Goal: Task Accomplishment & Management: Manage account settings

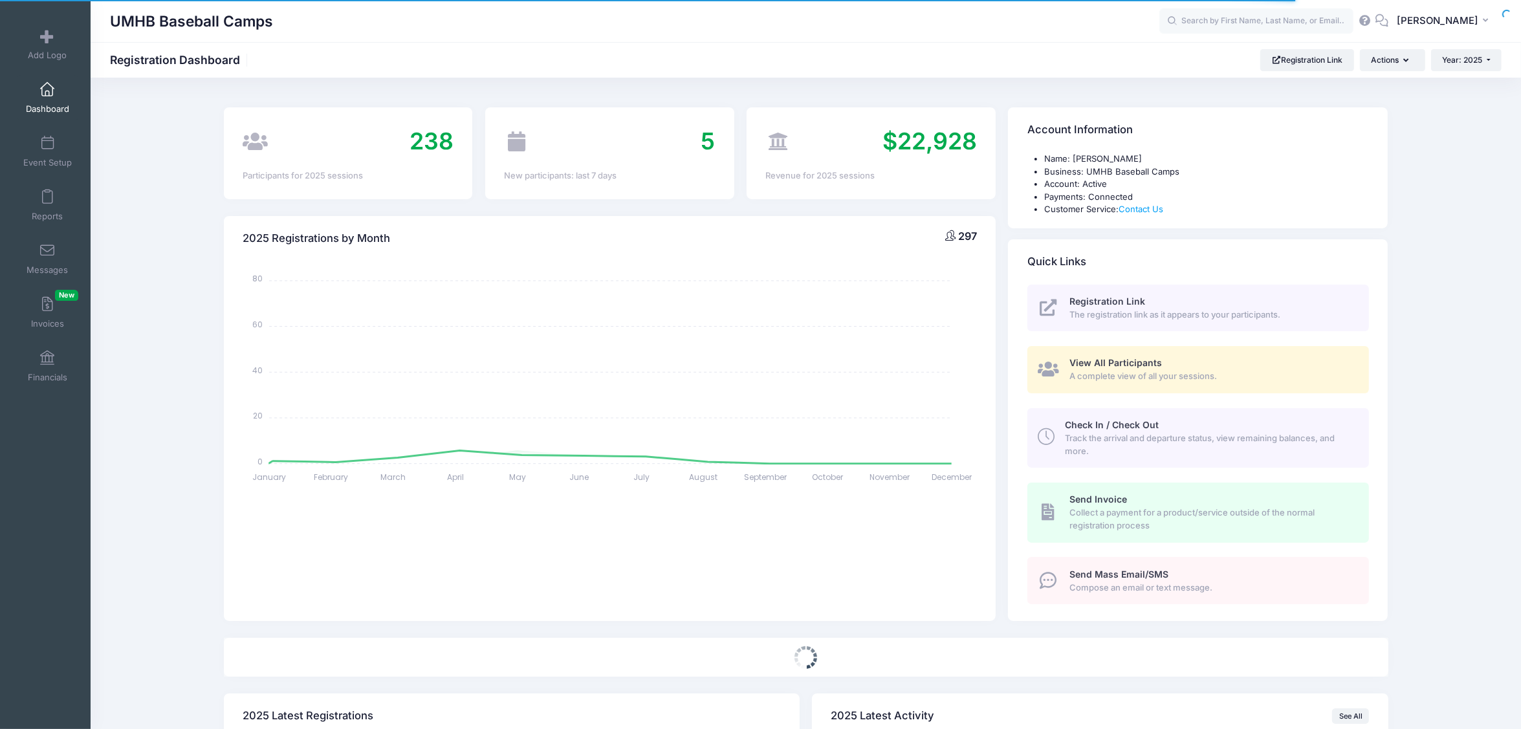
select select
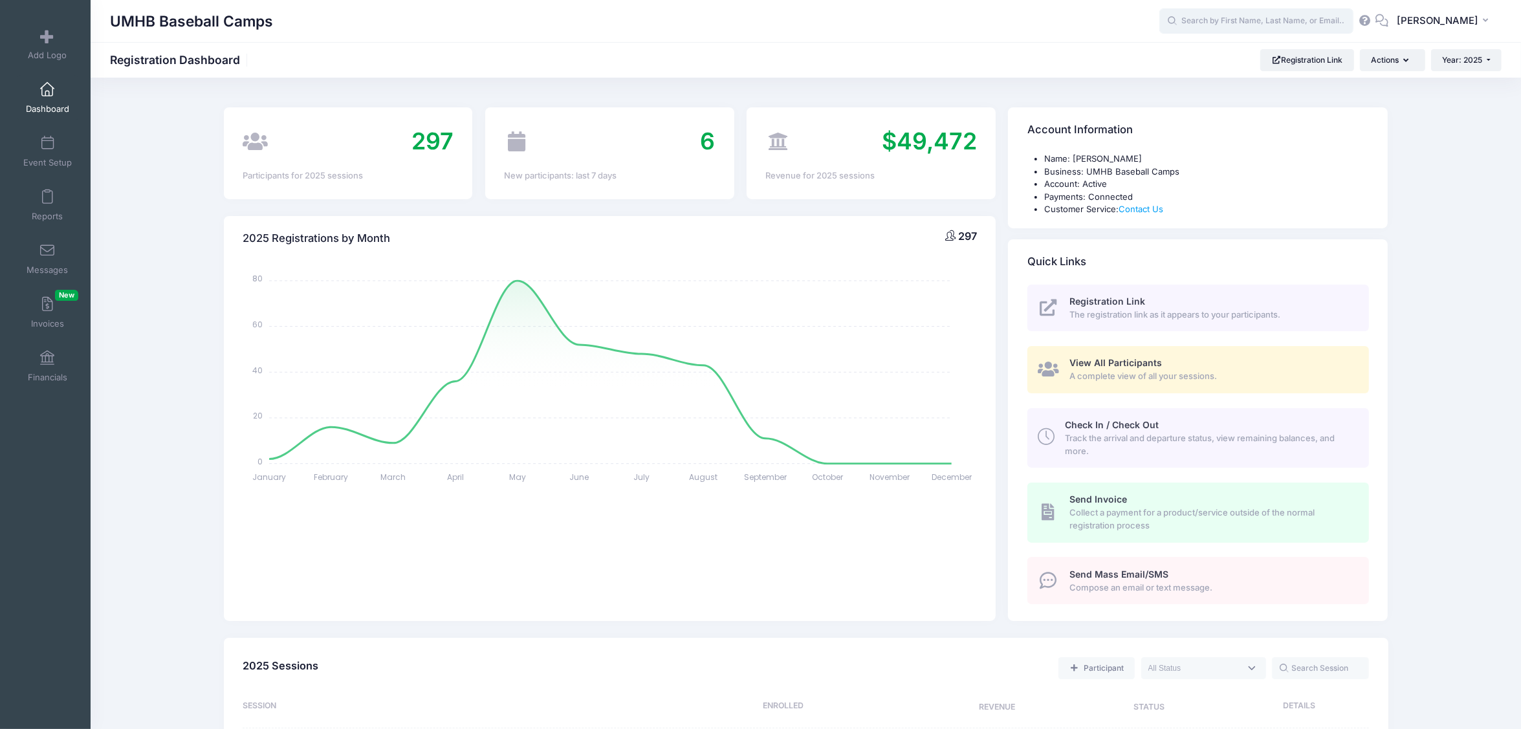
click at [1257, 14] on input "text" at bounding box center [1256, 21] width 194 height 26
click at [1208, 54] on p "[PERSON_NAME] ey" at bounding box center [1281, 56] width 214 height 14
type input "[PERSON_NAME] (The Crusader Prospect Showcase Camp - Position Player ONLY 2025,…"
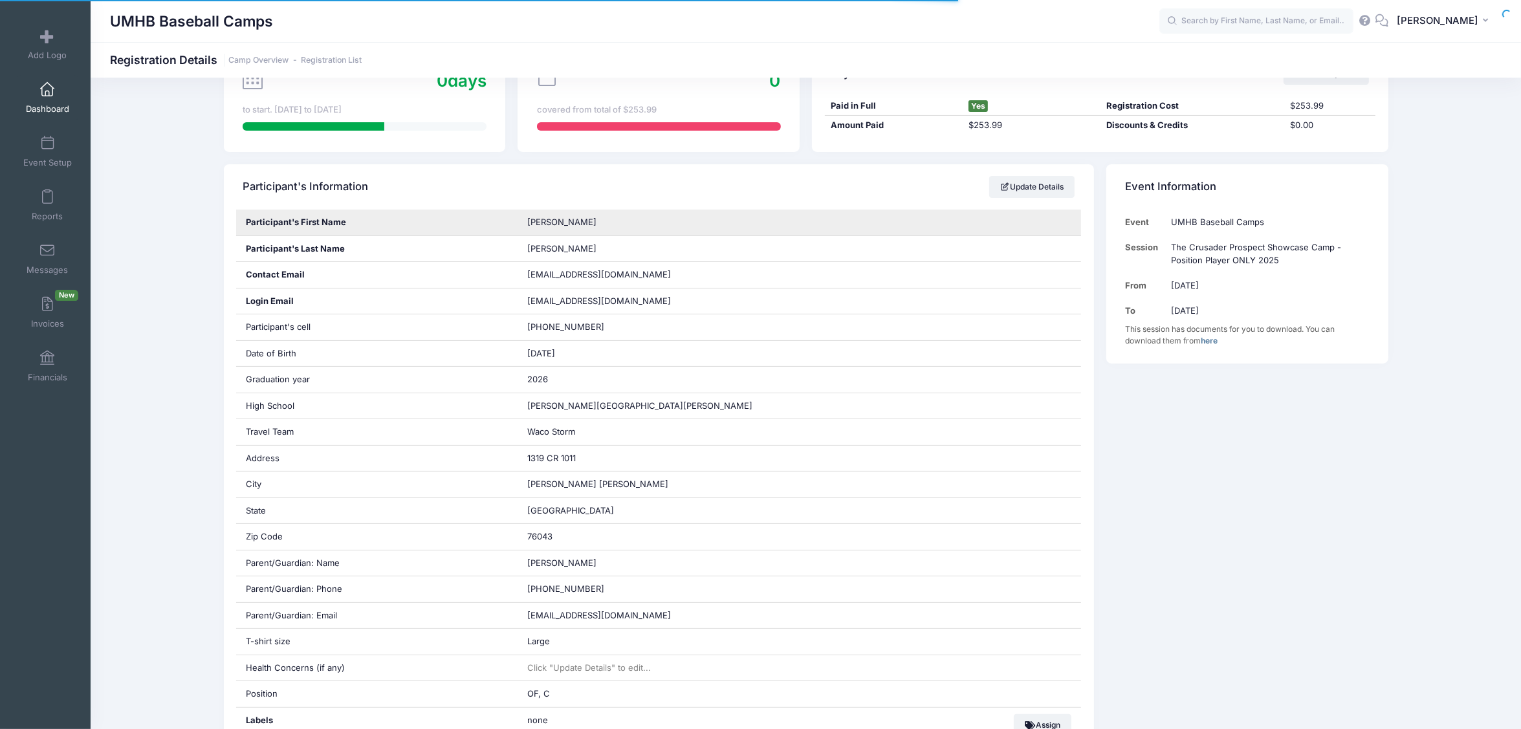
scroll to position [485, 0]
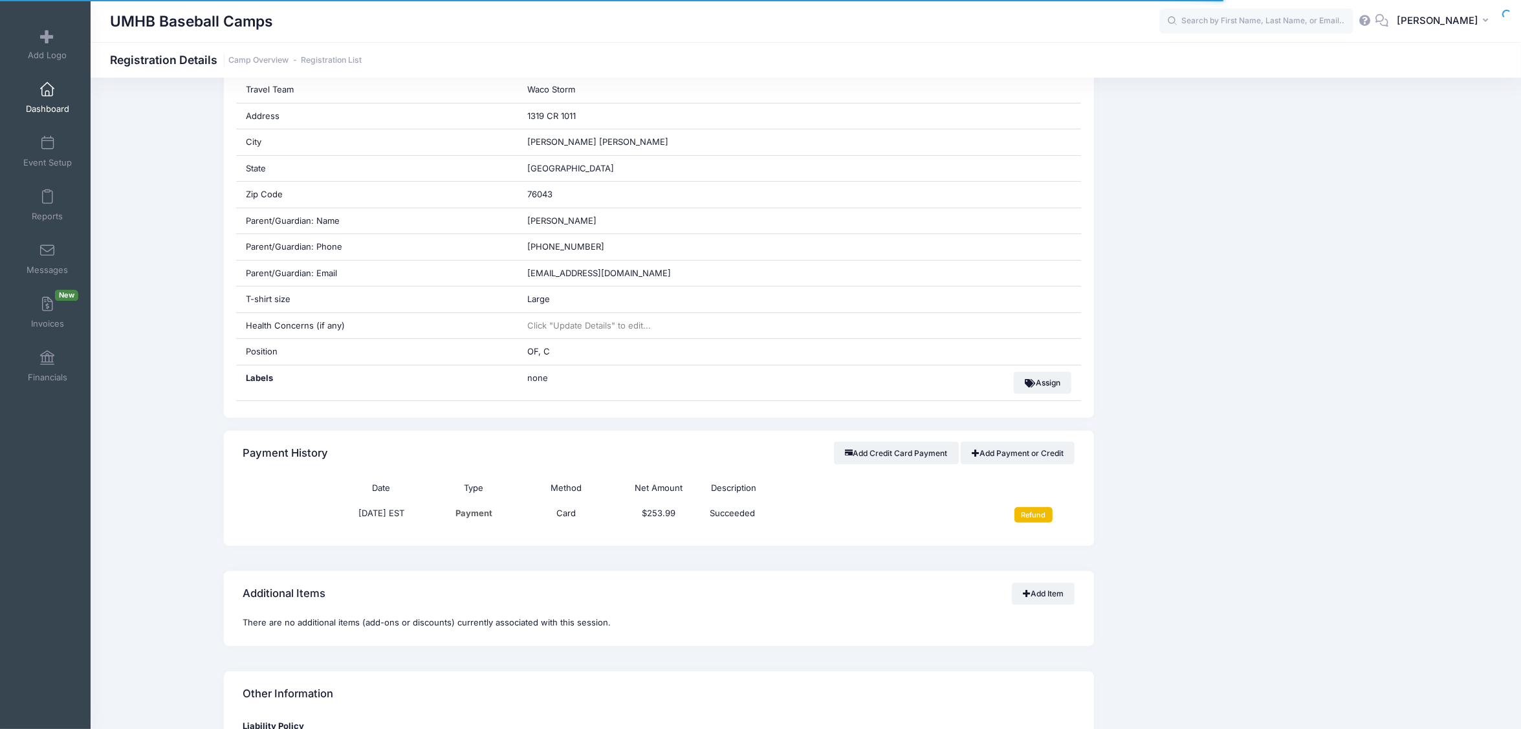
click at [1046, 522] on input "Refund" at bounding box center [1034, 515] width 38 height 16
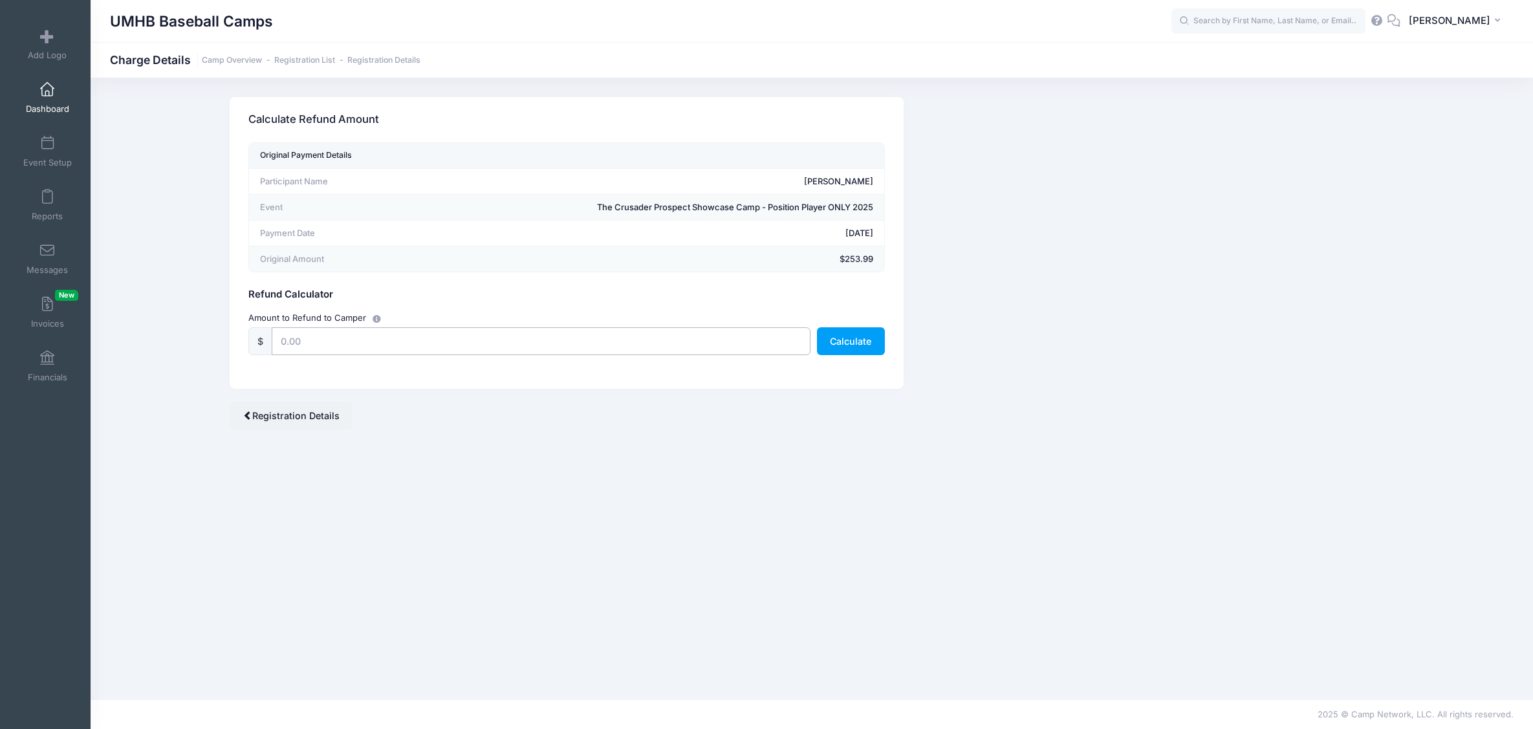
click at [312, 336] on input "text" at bounding box center [541, 341] width 539 height 28
type input "253.99"
click at [854, 344] on button "Calculate" at bounding box center [851, 341] width 68 height 28
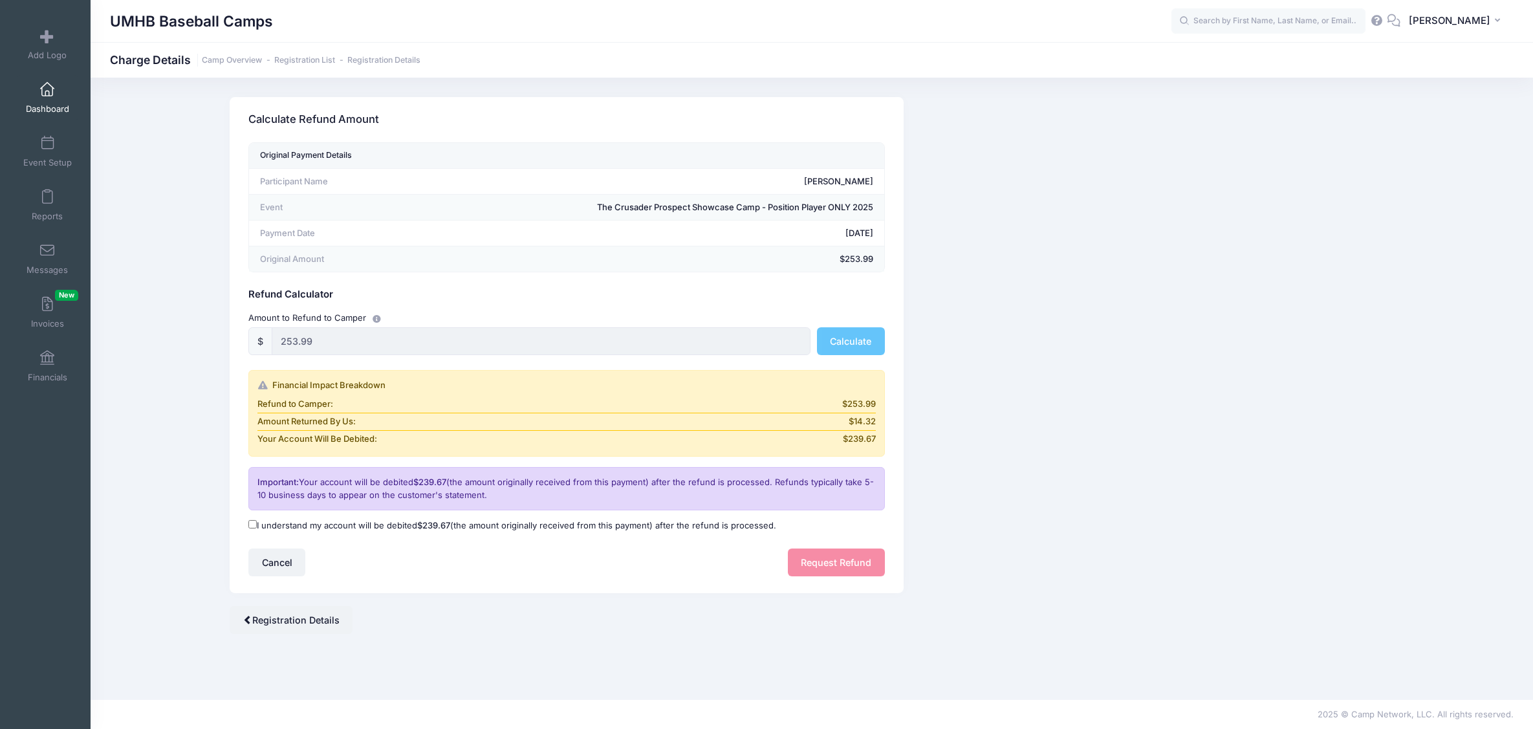
click at [256, 528] on input "I understand my account will be debited $239.67 (the amount originally received…" at bounding box center [252, 524] width 8 height 8
checkbox input "true"
click at [838, 569] on button "Request Refund" at bounding box center [836, 563] width 97 height 28
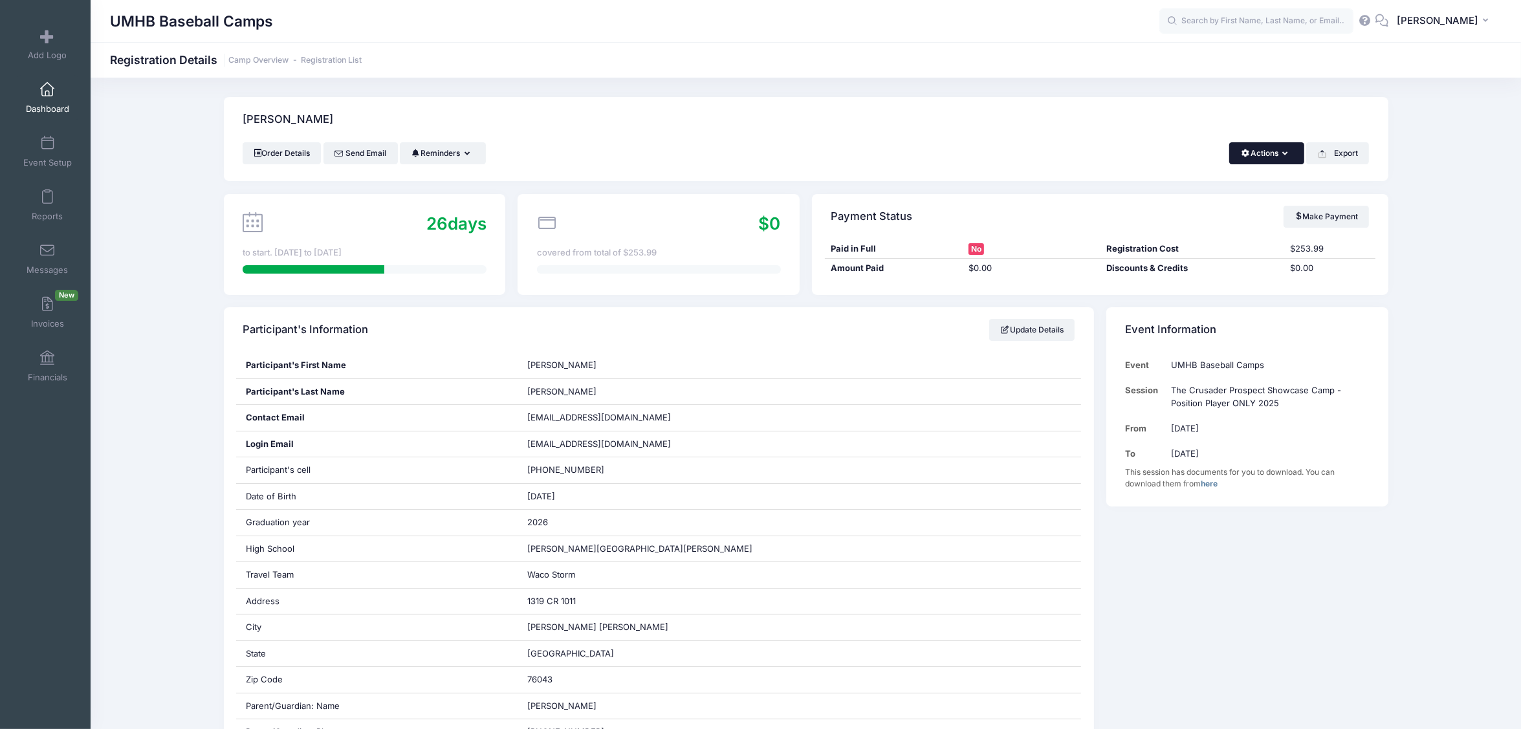
click at [1282, 160] on button "Actions" at bounding box center [1266, 153] width 74 height 22
click at [1179, 269] on link "Delete" at bounding box center [1222, 273] width 149 height 25
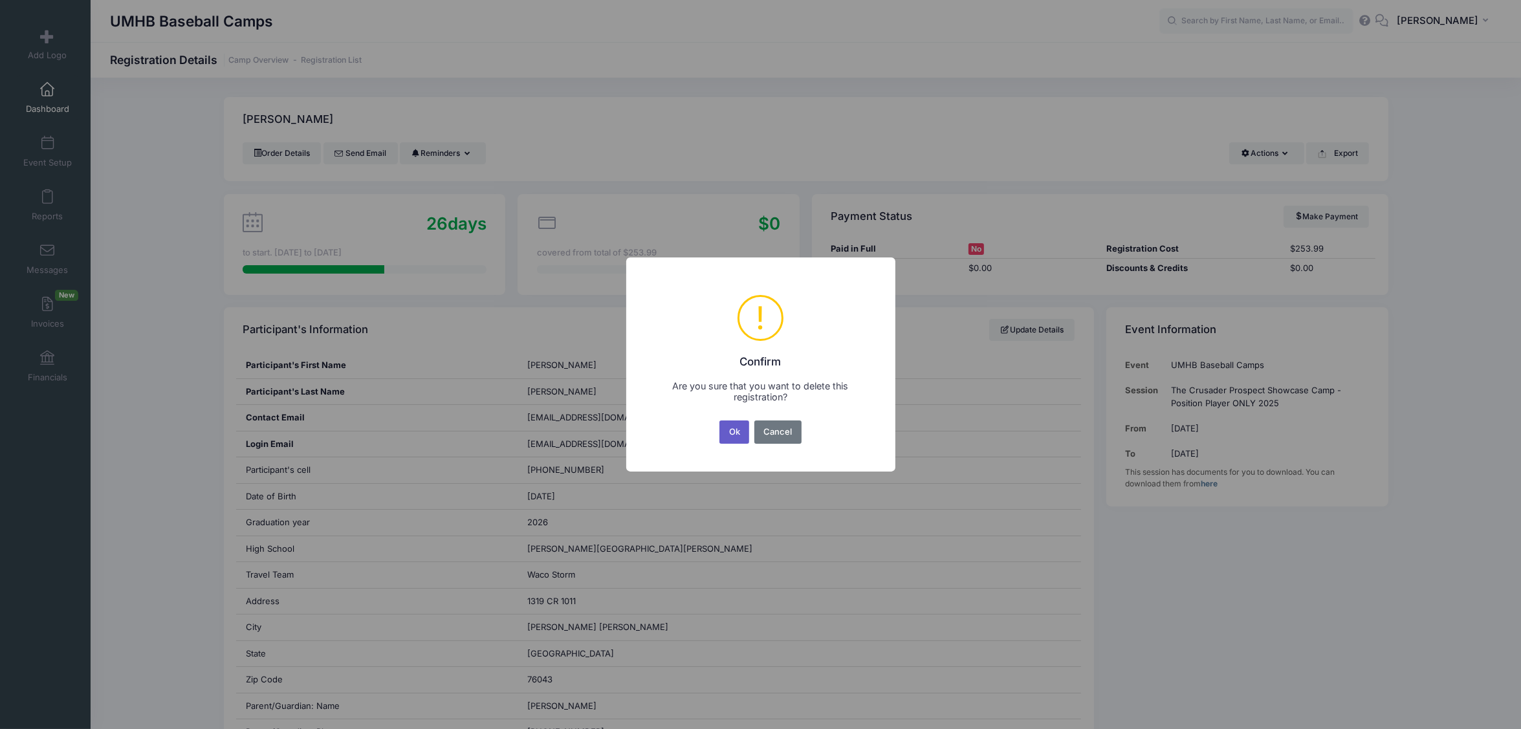
click at [738, 426] on button "Ok" at bounding box center [734, 432] width 30 height 23
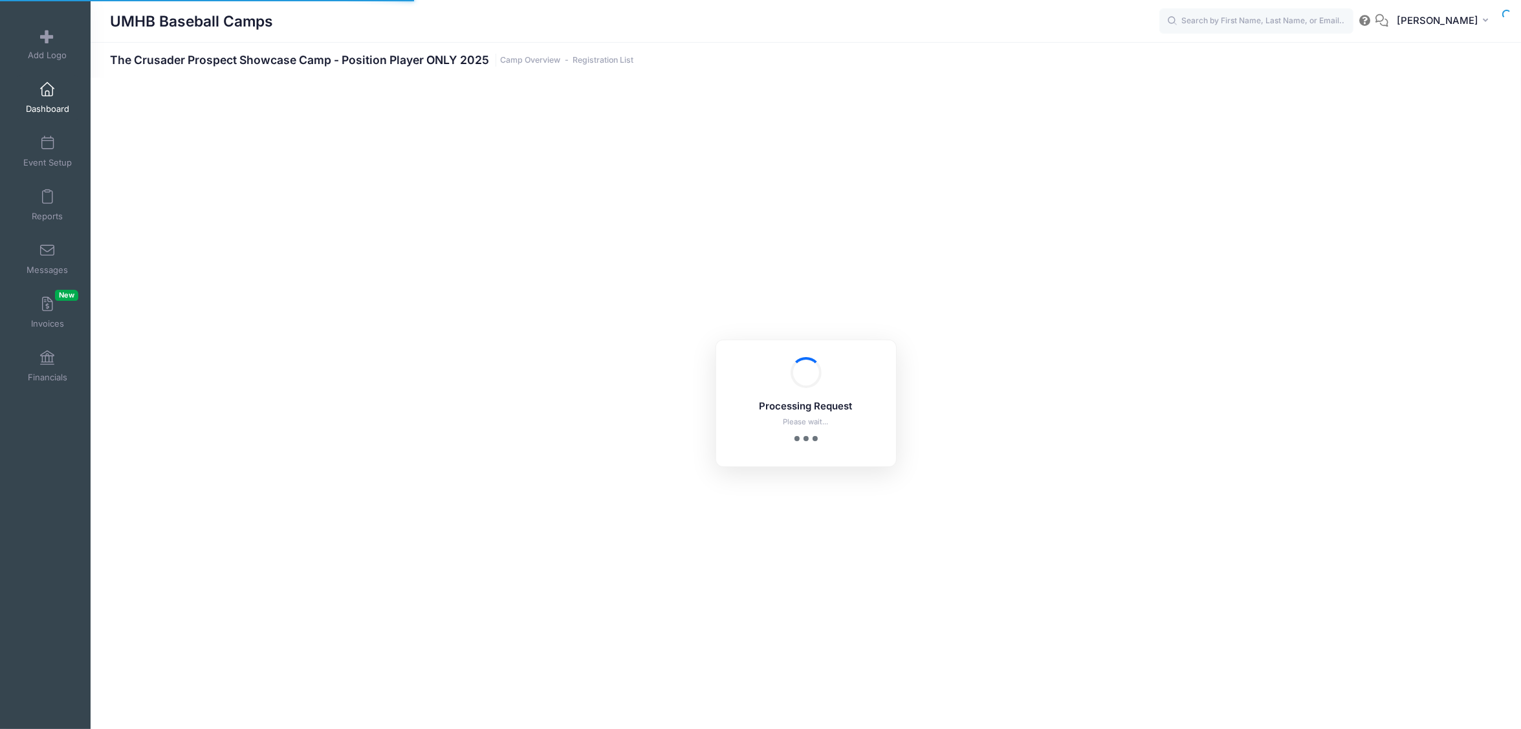
select select "10"
